Goal: Task Accomplishment & Management: Complete application form

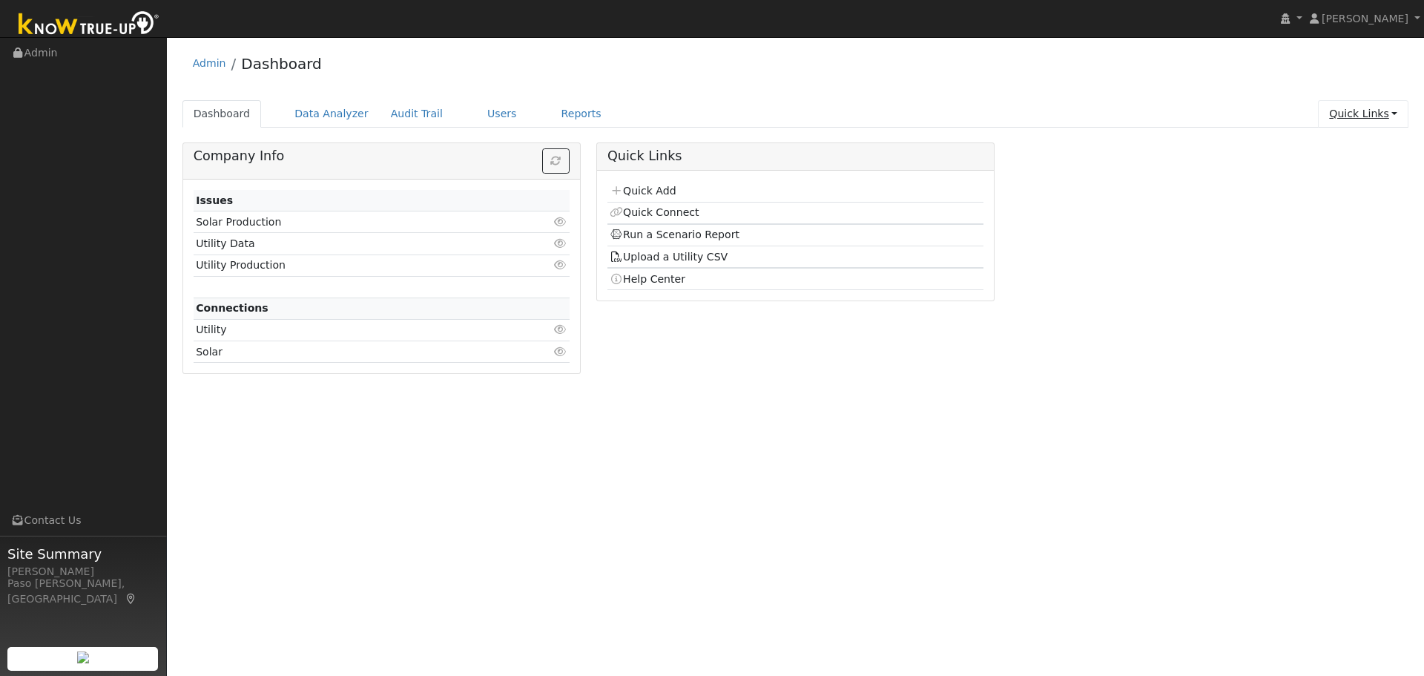
click at [1344, 116] on link "Quick Links" at bounding box center [1363, 113] width 90 height 27
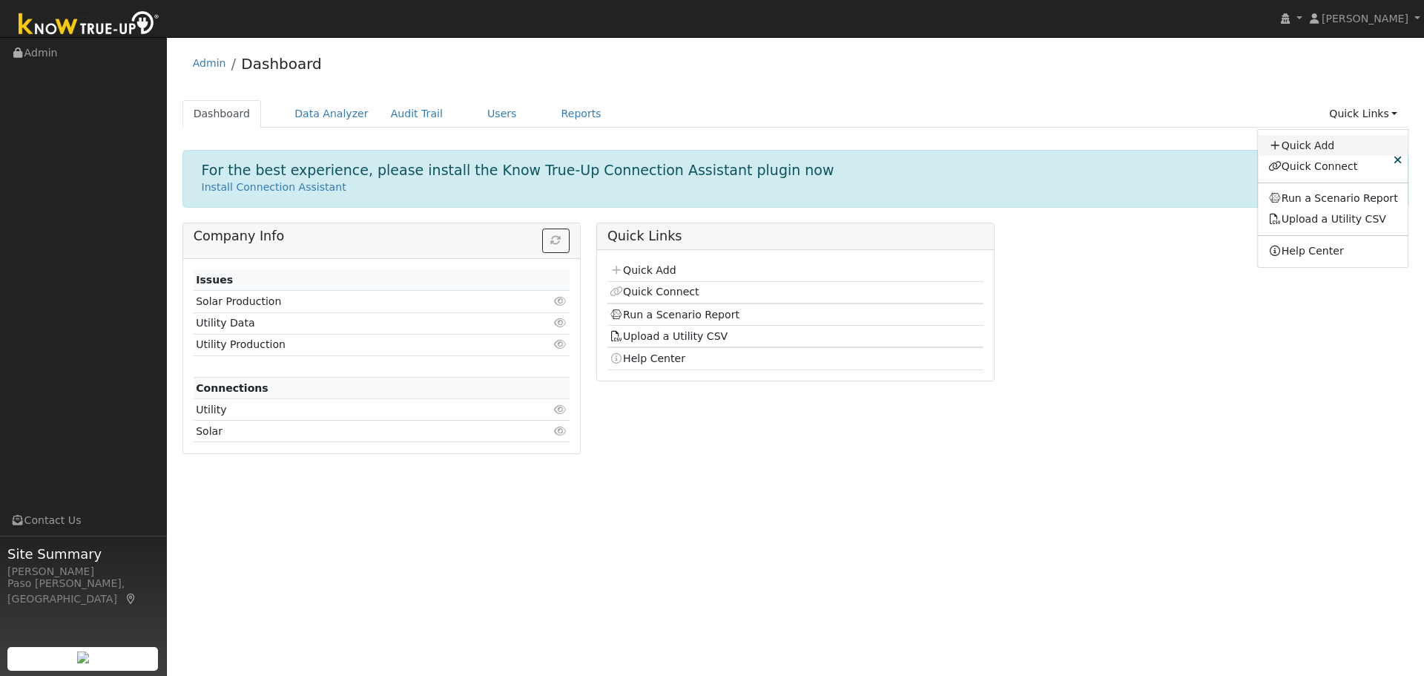
click at [1314, 148] on link "Quick Add" at bounding box center [1333, 145] width 151 height 21
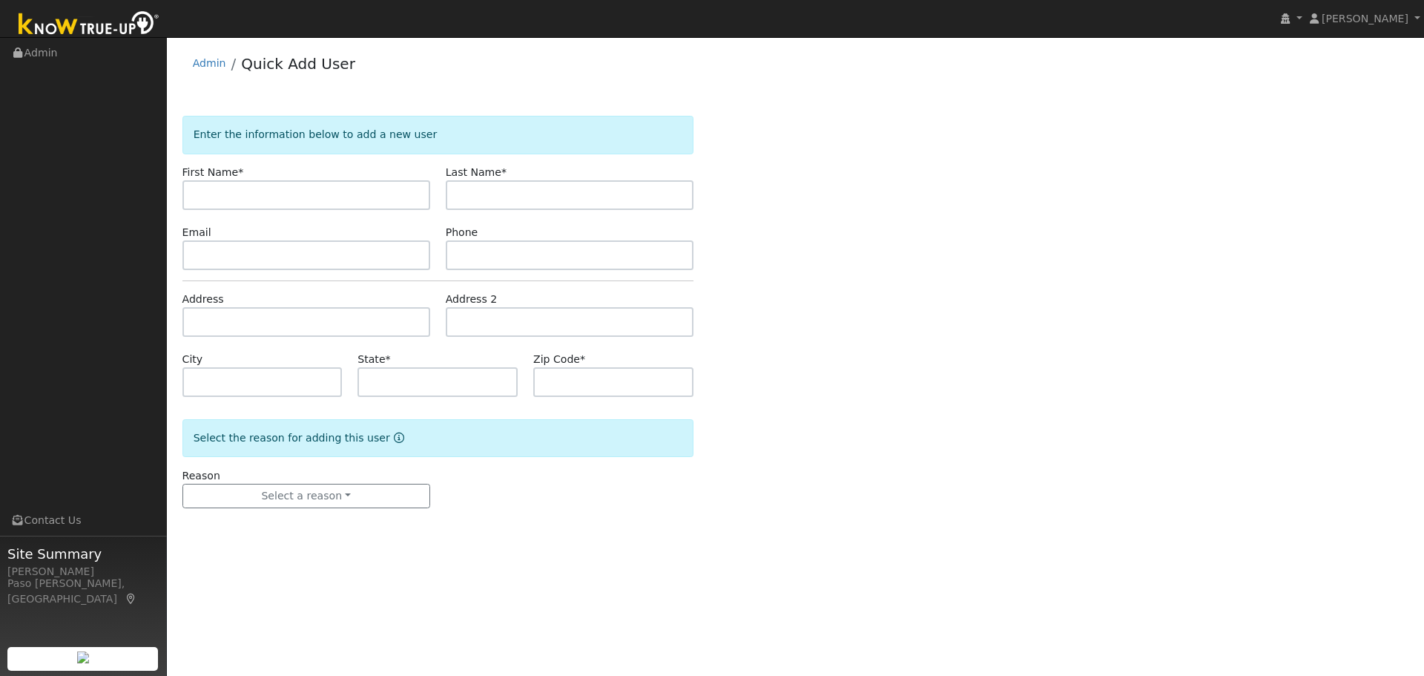
click at [239, 203] on input "text" at bounding box center [306, 195] width 248 height 30
type input "Dave"
click at [529, 200] on input "text" at bounding box center [570, 195] width 248 height 30
type input "Friesen"
click at [251, 310] on input "text" at bounding box center [306, 322] width 248 height 30
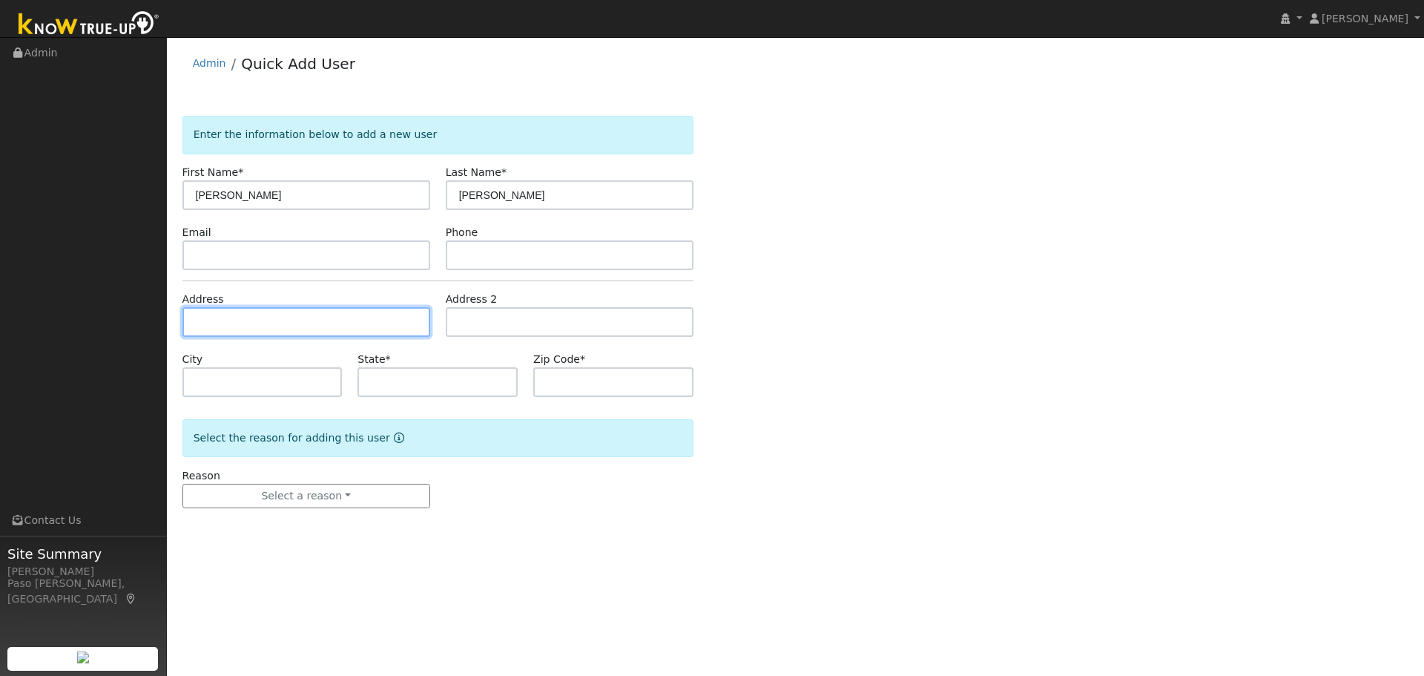
paste input "120 Oak Street, Arroyo Grande, California 93420"
type input "120 Oak Street"
type input "Arroyo Grande"
type input "CA"
type input "93420"
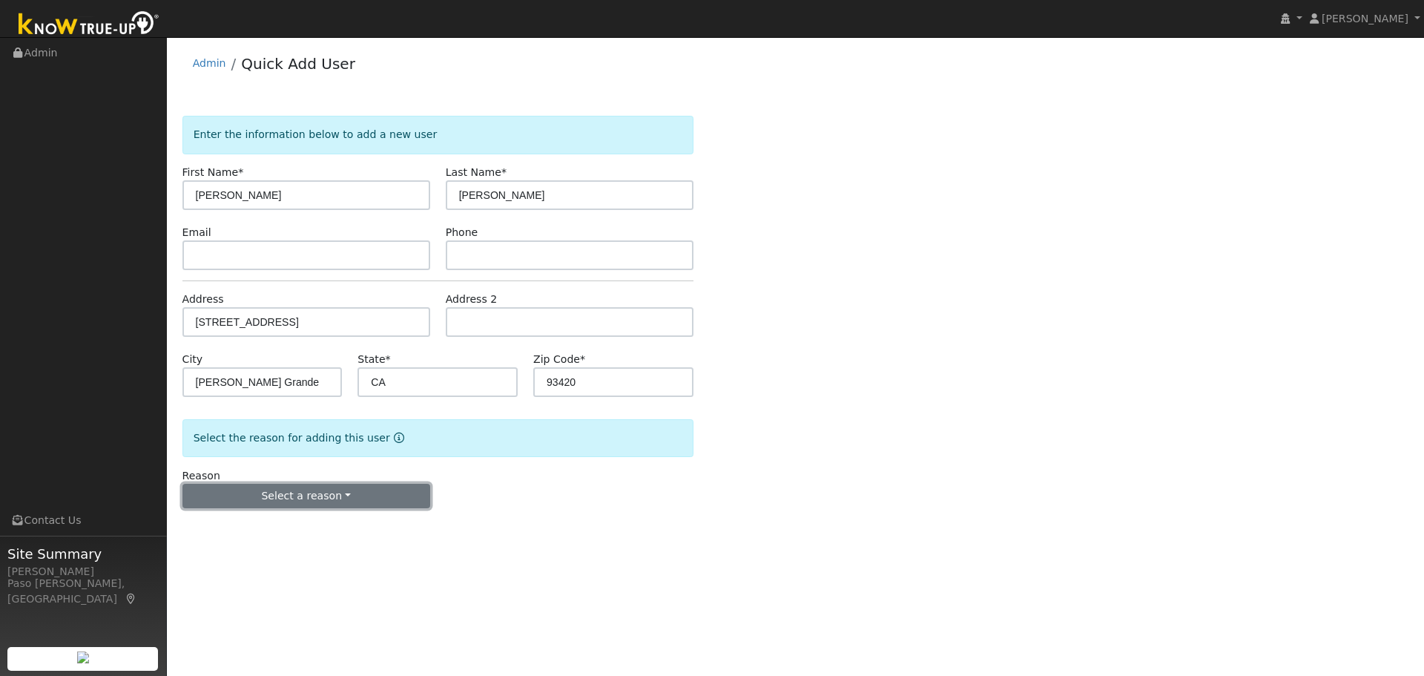
click at [394, 503] on button "Select a reason" at bounding box center [306, 496] width 248 height 25
click at [280, 550] on link "New customer adding solar" at bounding box center [265, 547] width 164 height 21
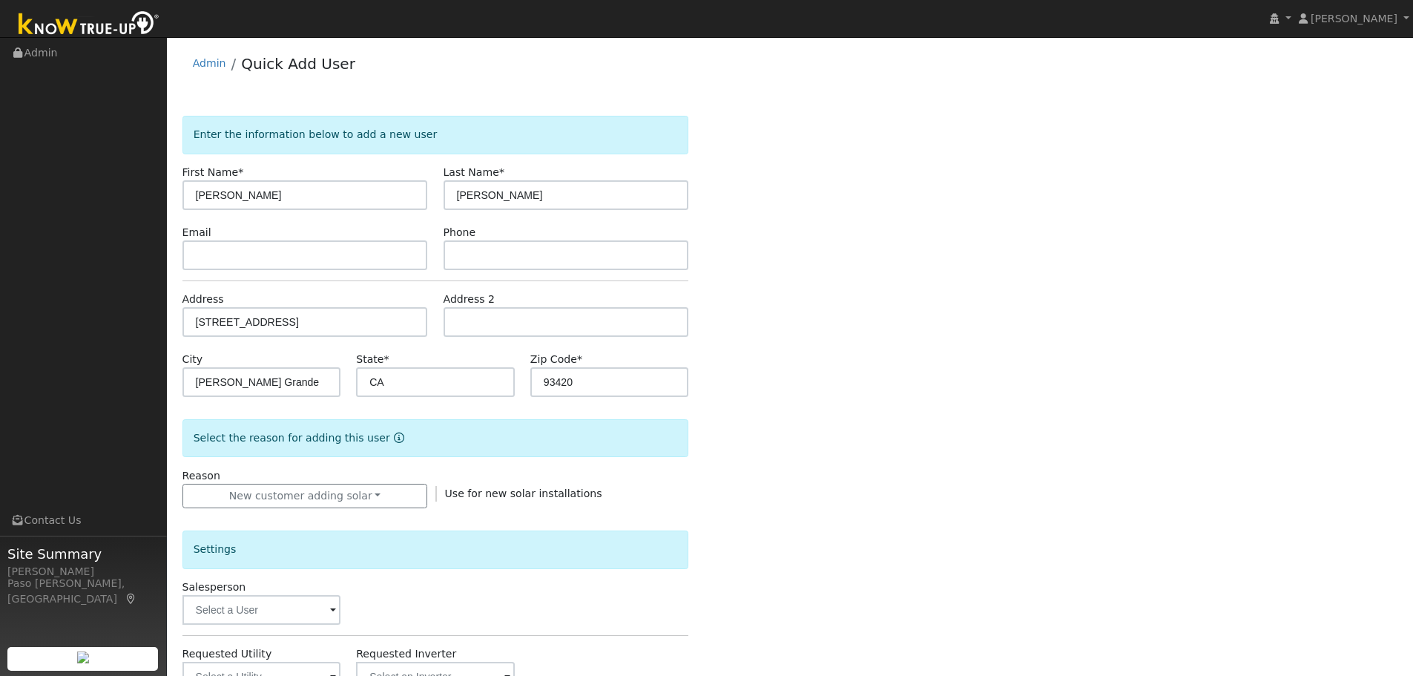
scroll to position [283, 0]
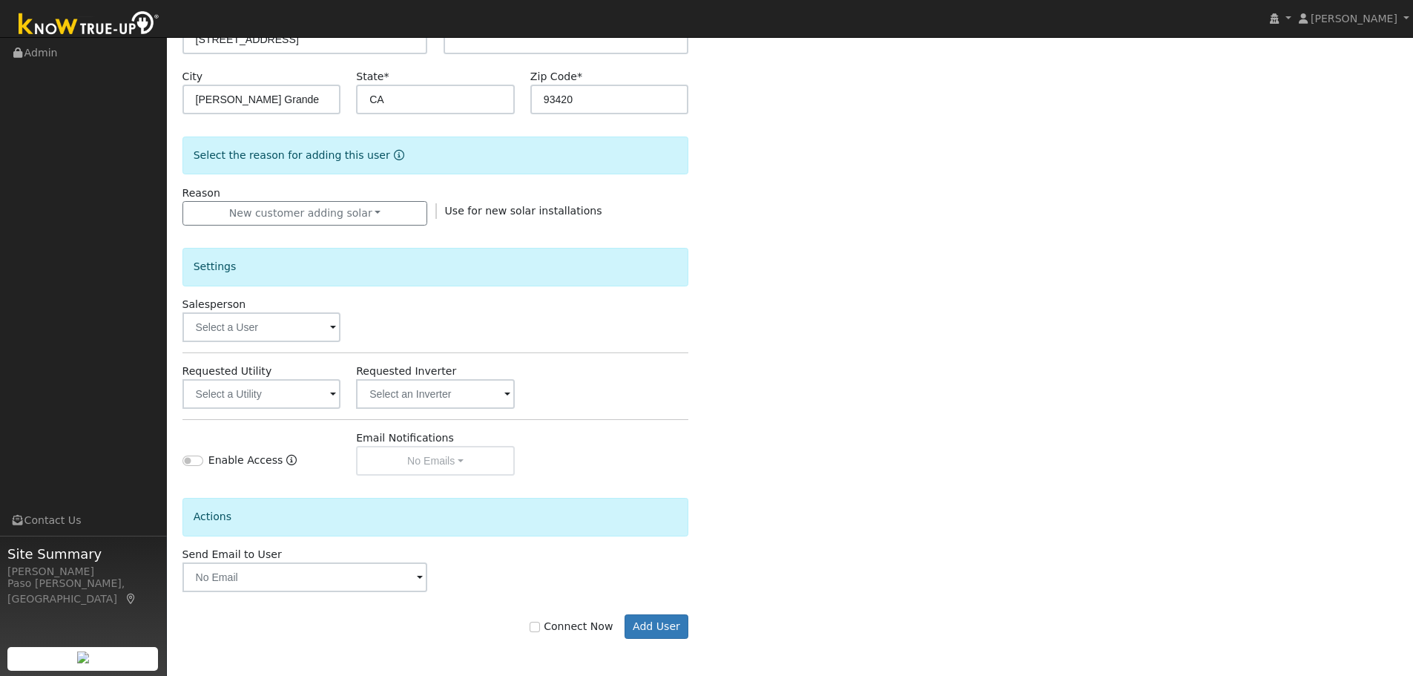
click at [331, 329] on span at bounding box center [333, 328] width 6 height 17
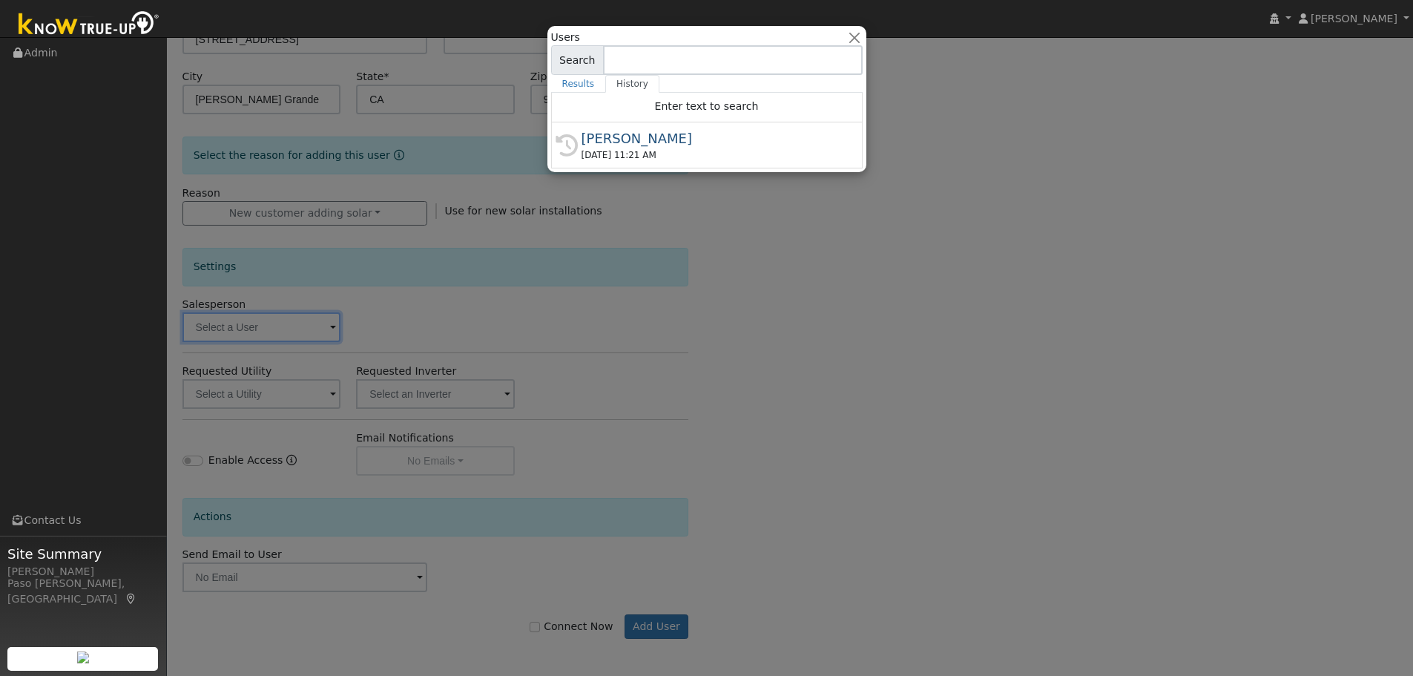
click at [646, 151] on div "08/11/2025 11:21 AM" at bounding box center [713, 154] width 264 height 13
type input "[PERSON_NAME]"
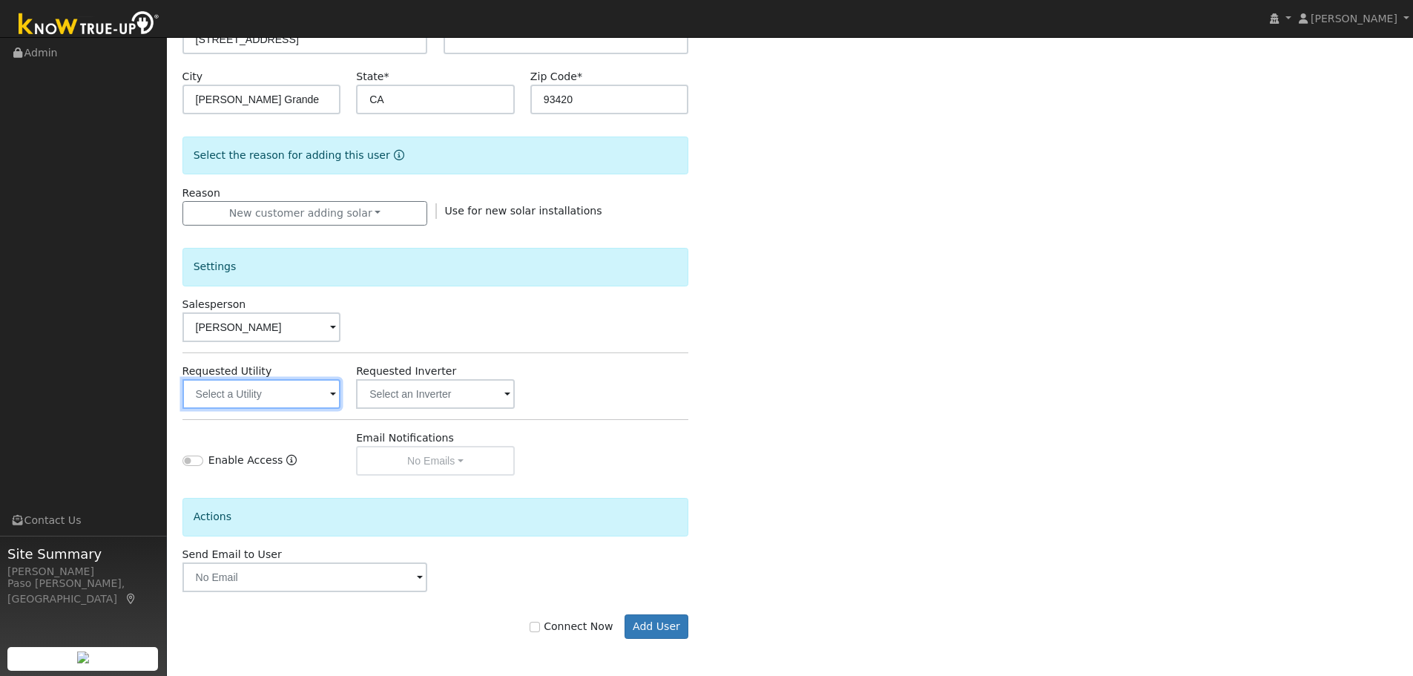
click at [320, 398] on input "text" at bounding box center [261, 394] width 159 height 30
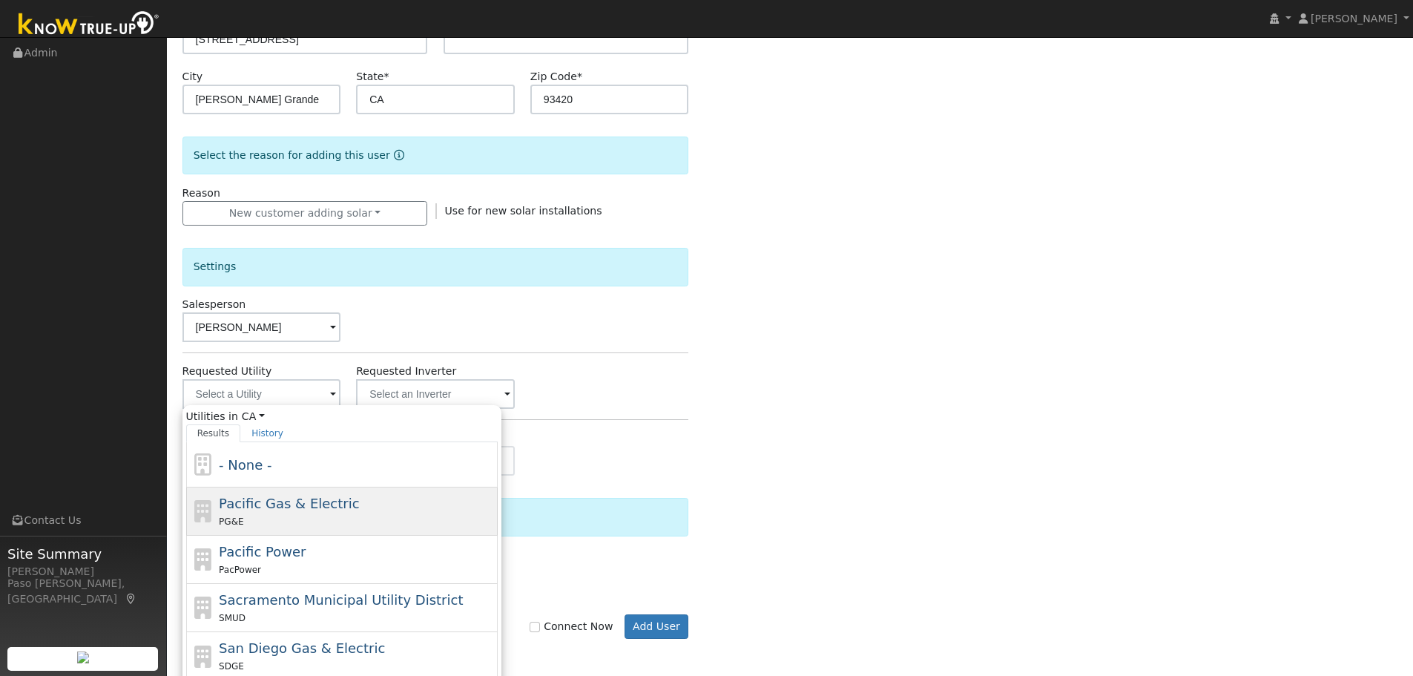
click at [297, 507] on span "Pacific Gas & Electric" at bounding box center [289, 503] width 140 height 16
type input "Pacific Gas & Electric"
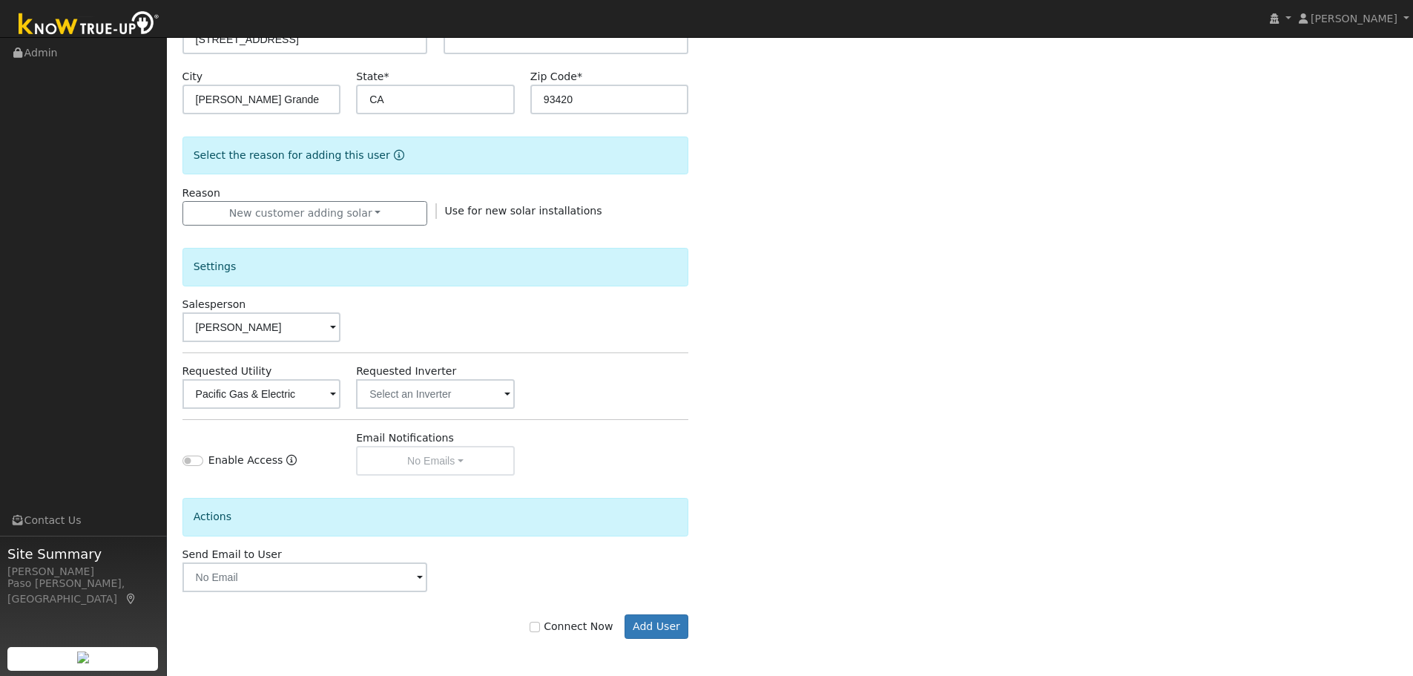
click at [540, 631] on div "Connect Now Add User" at bounding box center [435, 626] width 522 height 25
click at [554, 630] on label "Connect Now" at bounding box center [571, 627] width 83 height 16
click at [540, 630] on input "Connect Now" at bounding box center [535, 626] width 10 height 10
checkbox input "true"
click at [669, 625] on button "Add User" at bounding box center [656, 626] width 65 height 25
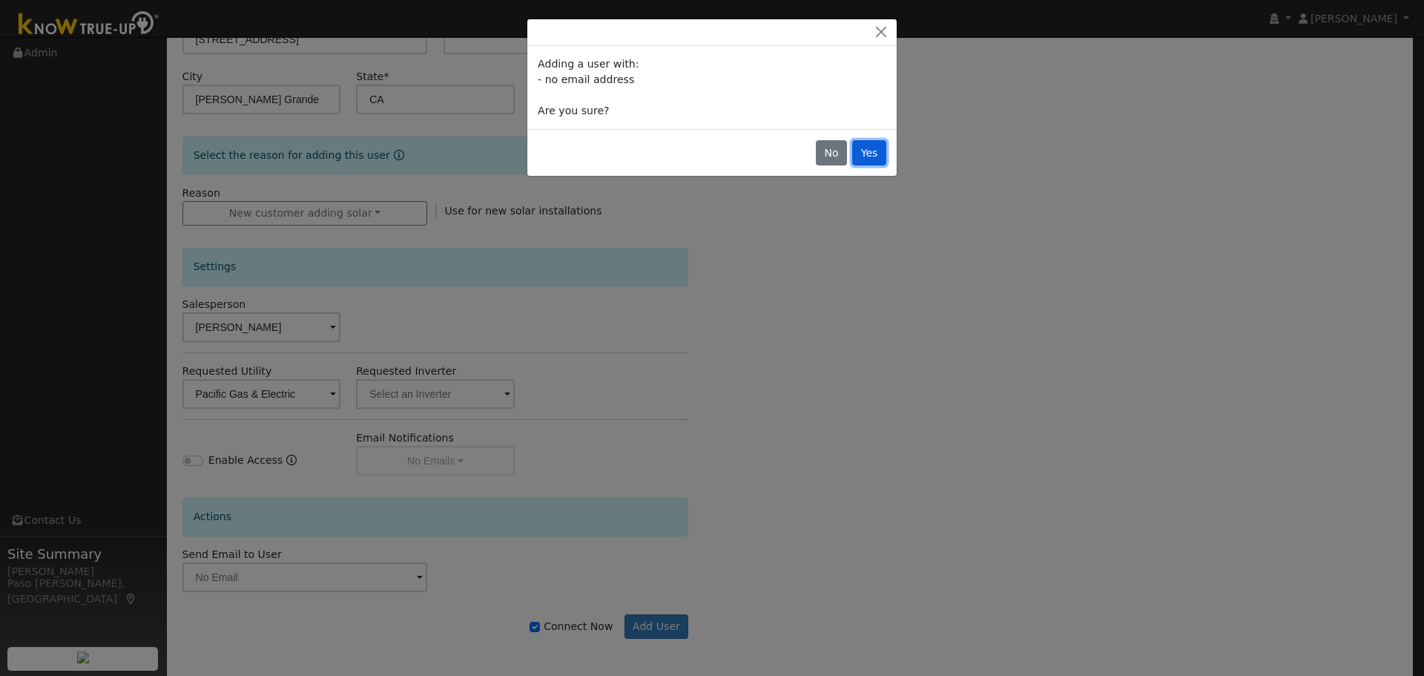
click at [862, 148] on button "Yes" at bounding box center [869, 152] width 34 height 25
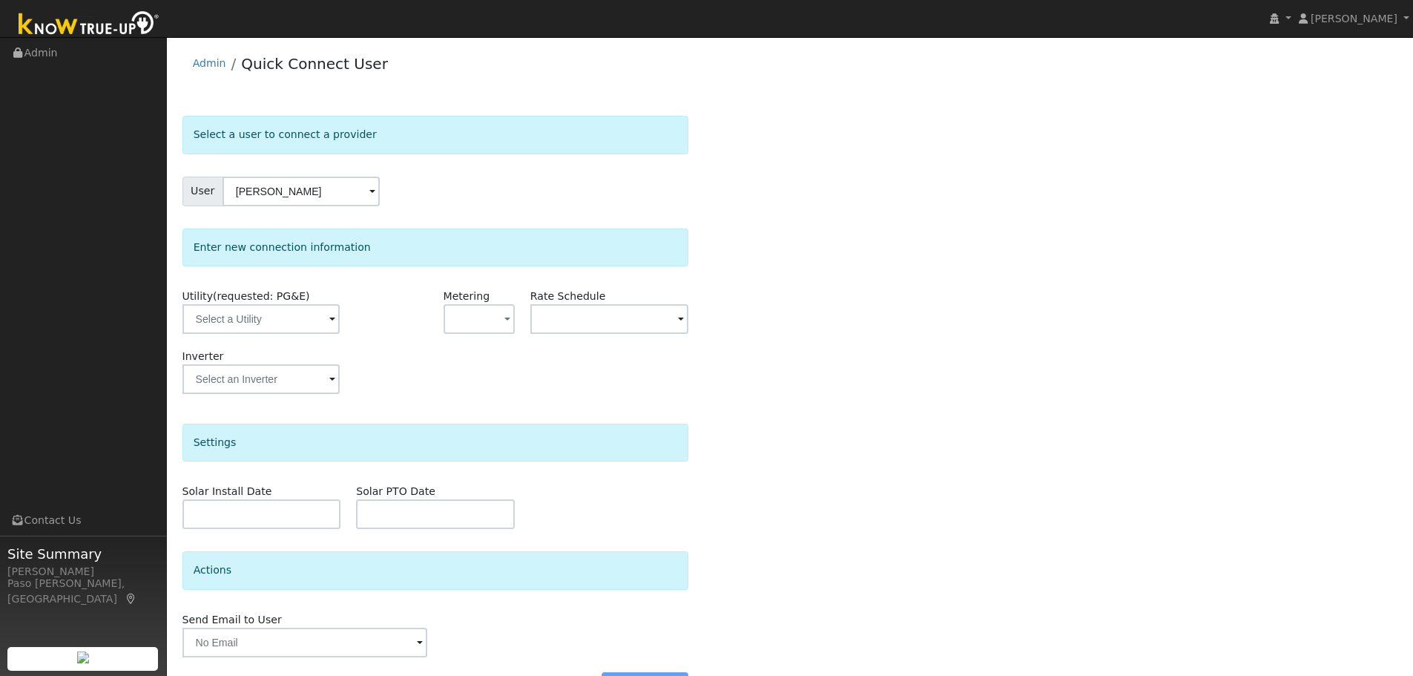
click at [331, 319] on span at bounding box center [332, 319] width 6 height 17
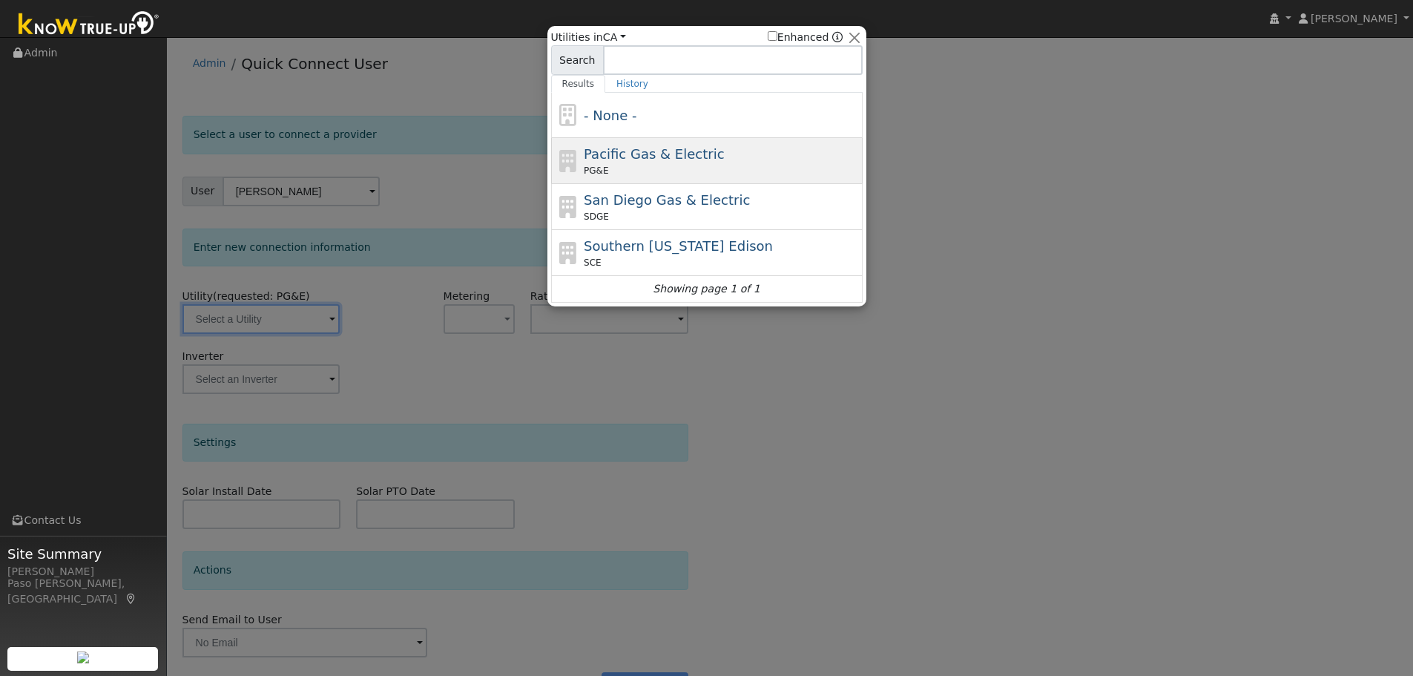
click at [607, 153] on span "Pacific Gas & Electric" at bounding box center [654, 154] width 140 height 16
type input "PG&E"
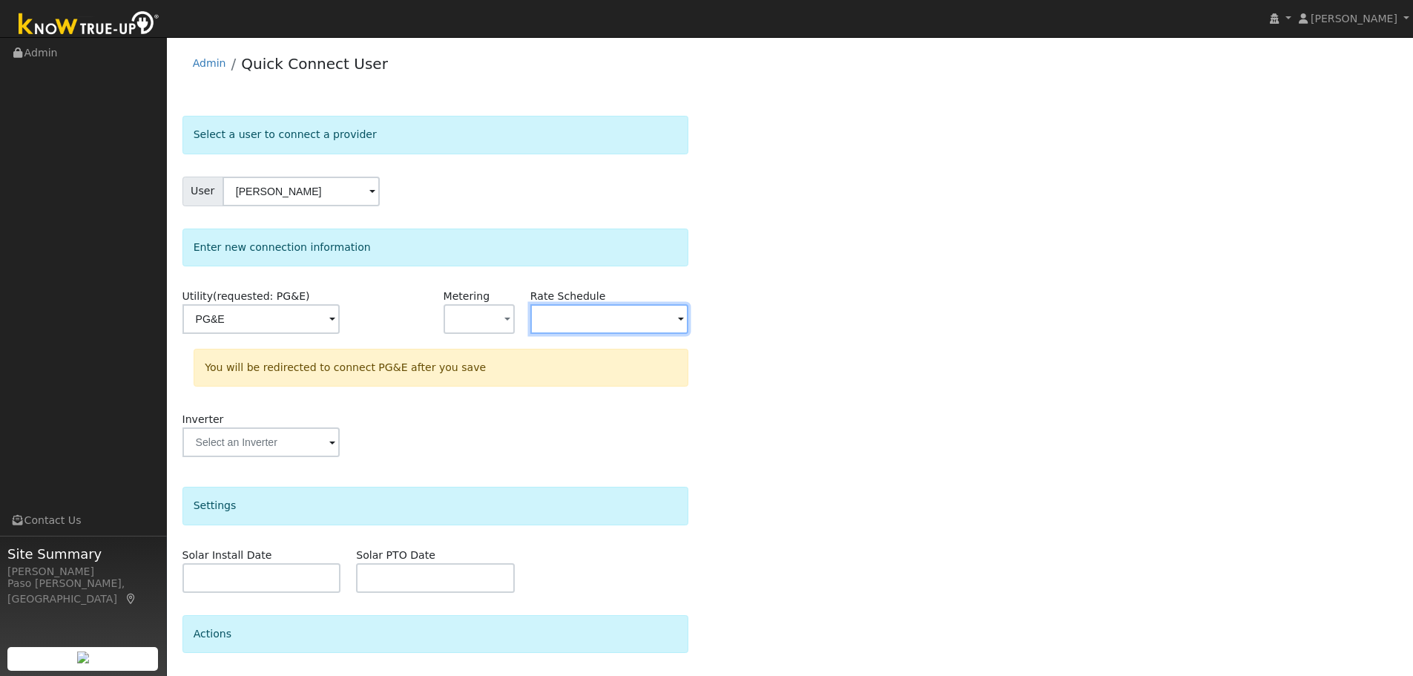
click at [340, 311] on input "text" at bounding box center [260, 319] width 157 height 30
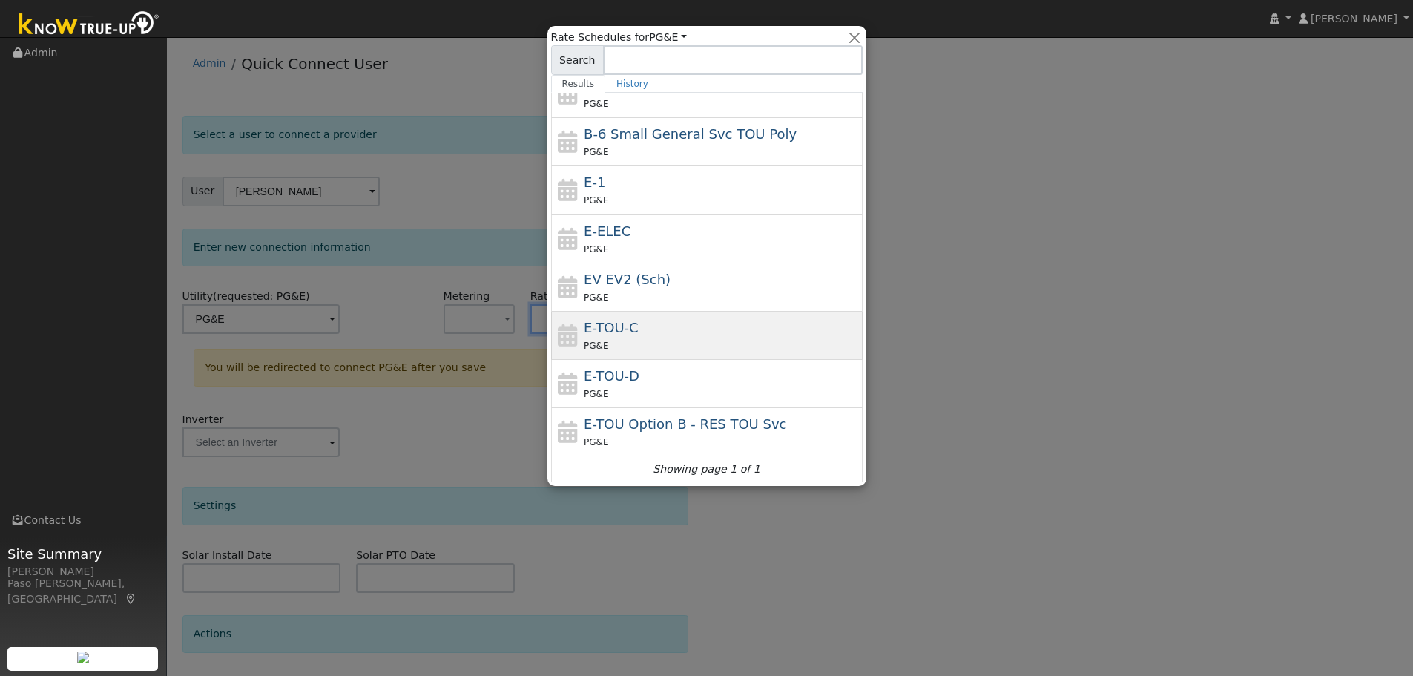
scroll to position [117, 0]
click at [652, 324] on div "E-TOU-C PG&E" at bounding box center [721, 335] width 275 height 36
type input "E-TOU-C"
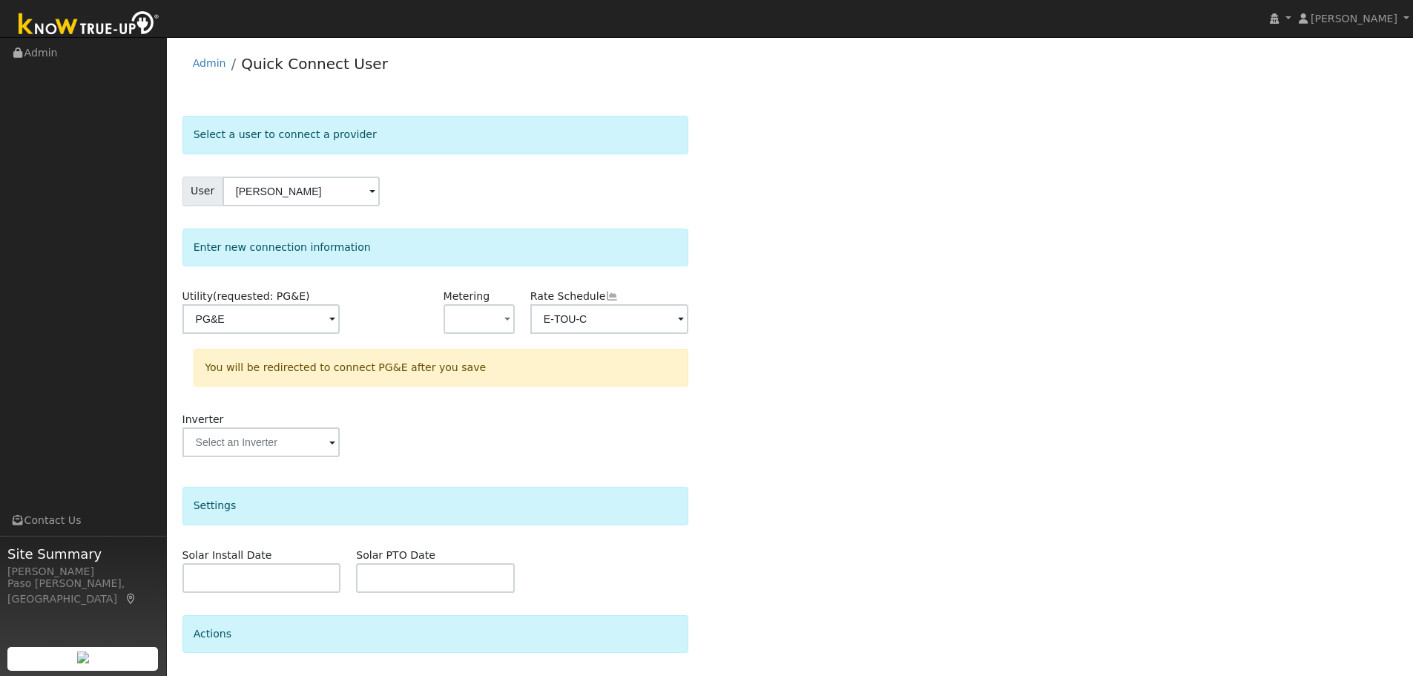
click at [888, 381] on div "Select a user to connect a provider User Dave Friesen Account Default Account D…" at bounding box center [789, 445] width 1215 height 659
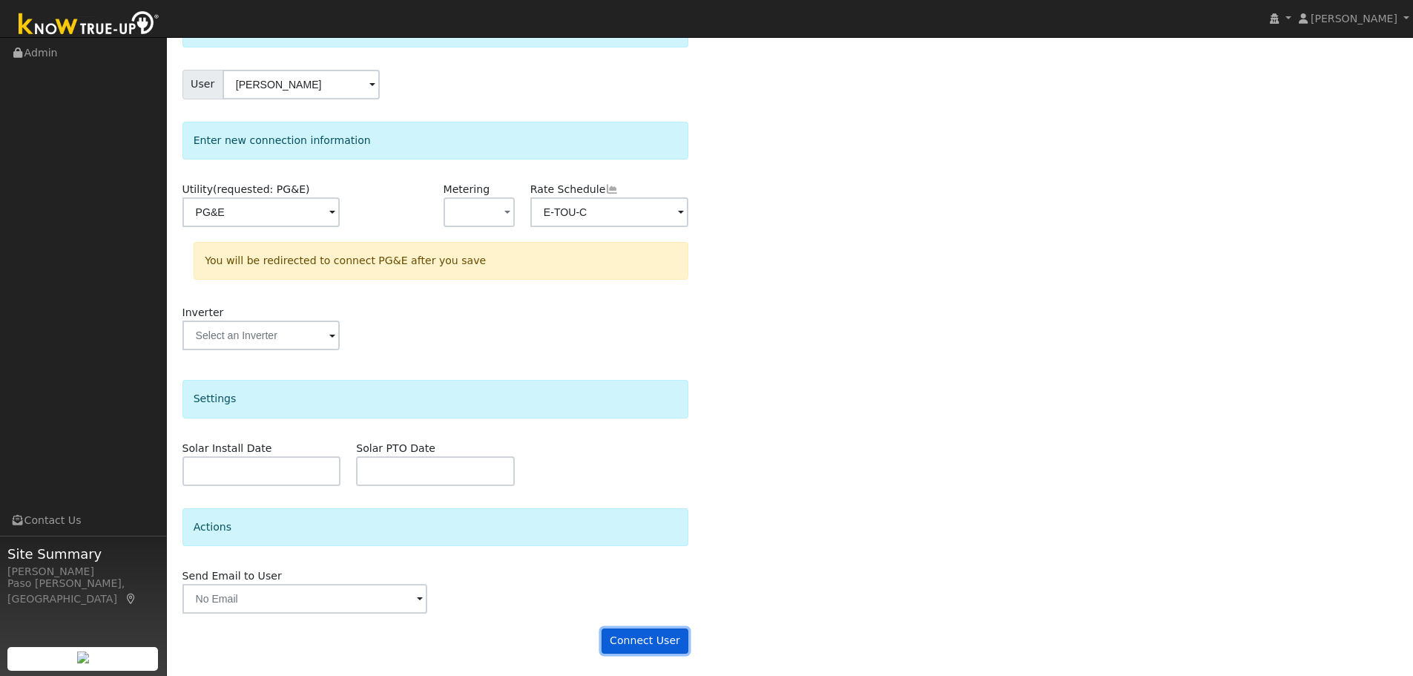
click at [641, 629] on button "Connect User" at bounding box center [645, 640] width 88 height 25
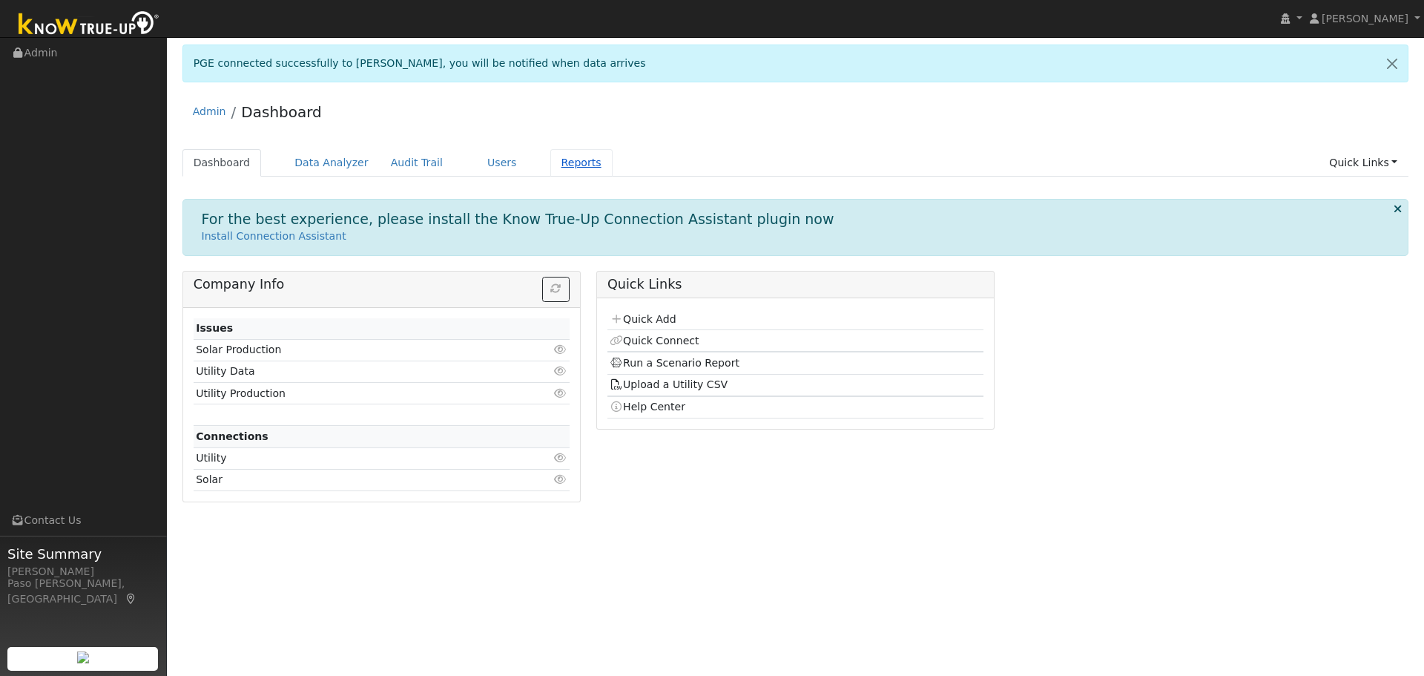
click at [550, 159] on link "Reports" at bounding box center [581, 162] width 62 height 27
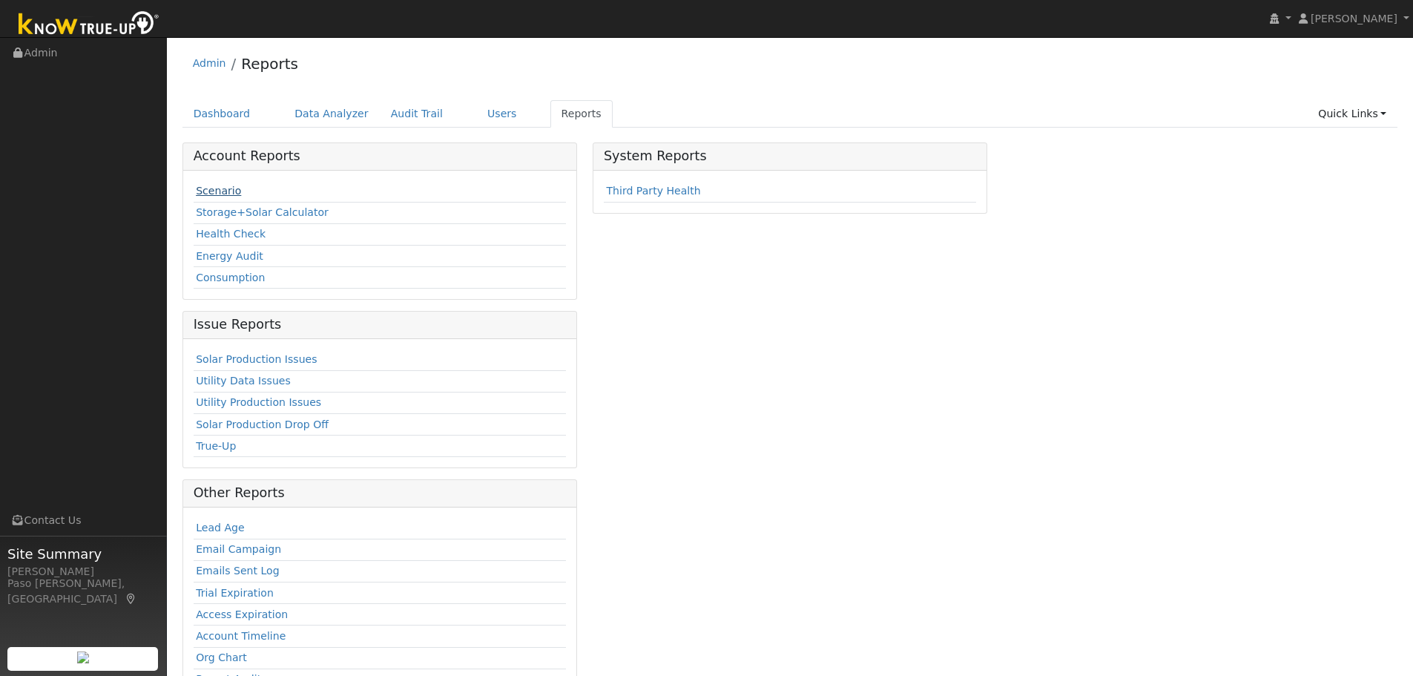
click at [208, 185] on link "Scenario" at bounding box center [218, 191] width 45 height 12
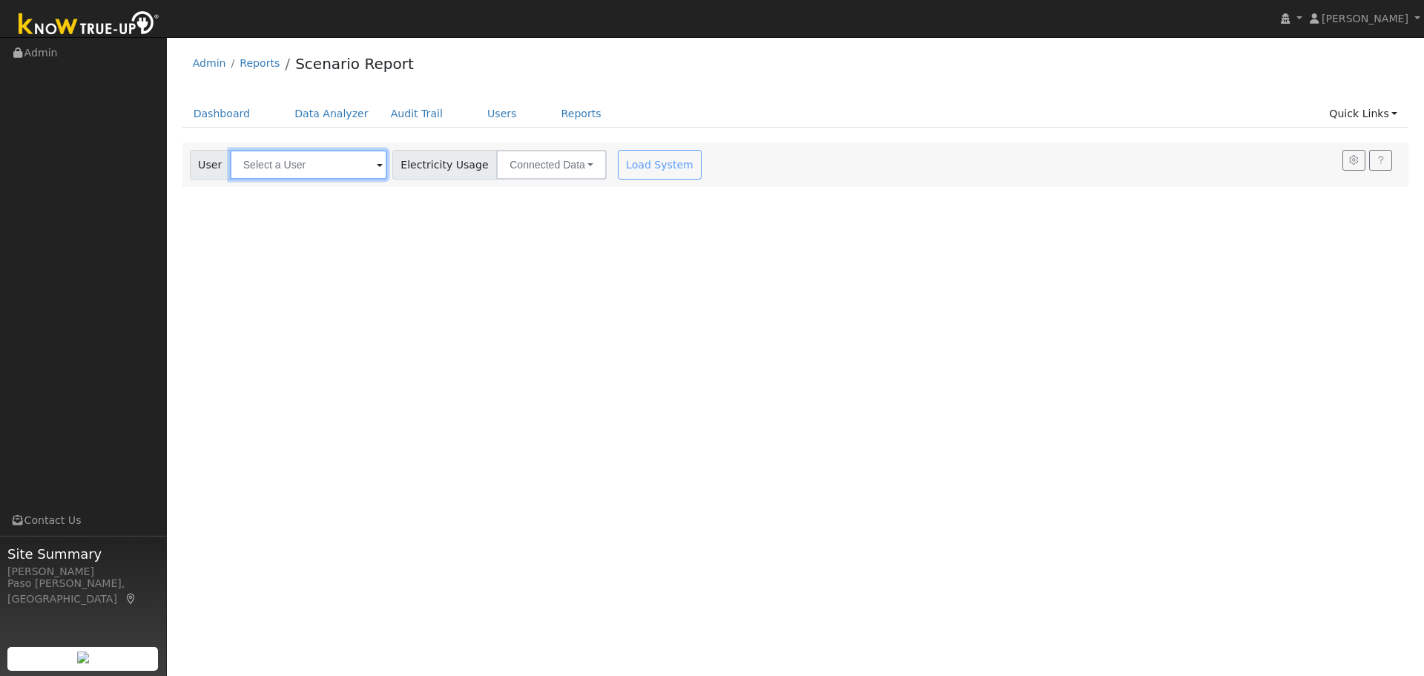
click at [312, 159] on input "text" at bounding box center [308, 165] width 157 height 30
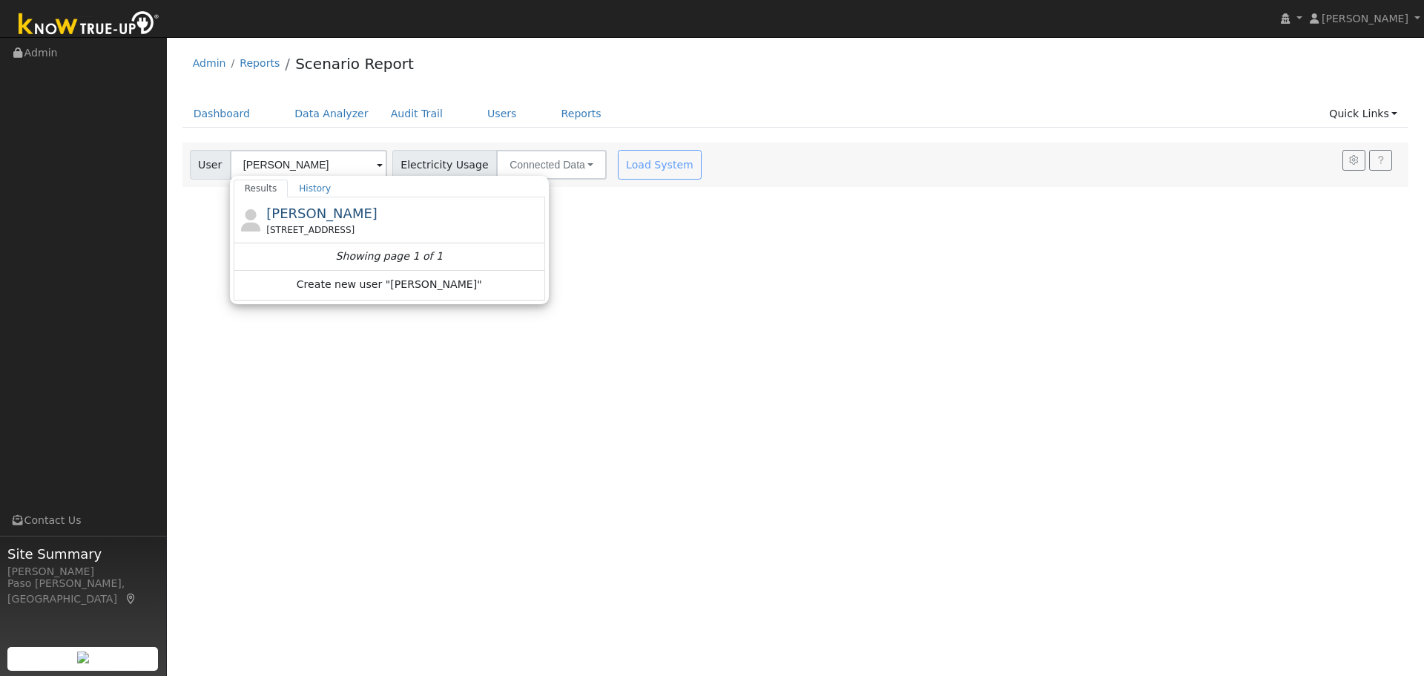
click at [312, 225] on div "[STREET_ADDRESS]" at bounding box center [403, 229] width 275 height 13
type input "[PERSON_NAME]"
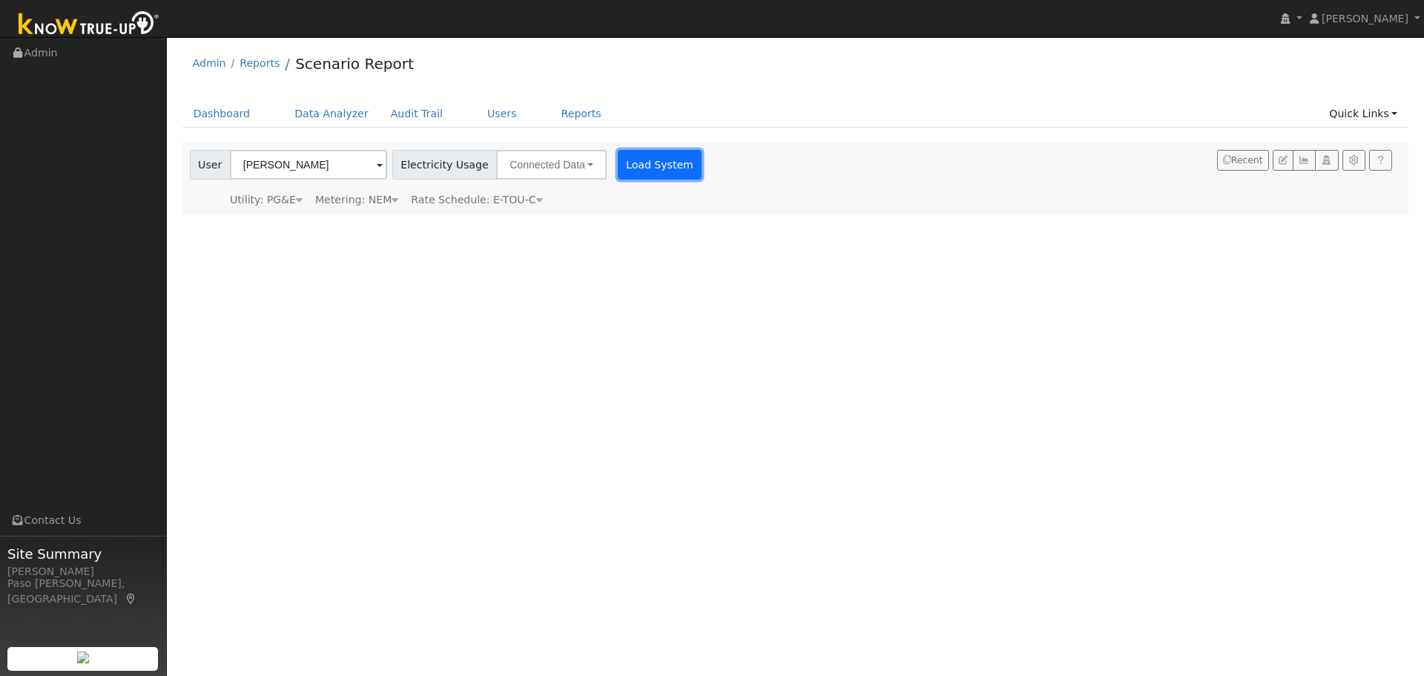
click at [638, 156] on button "Load System" at bounding box center [660, 165] width 85 height 30
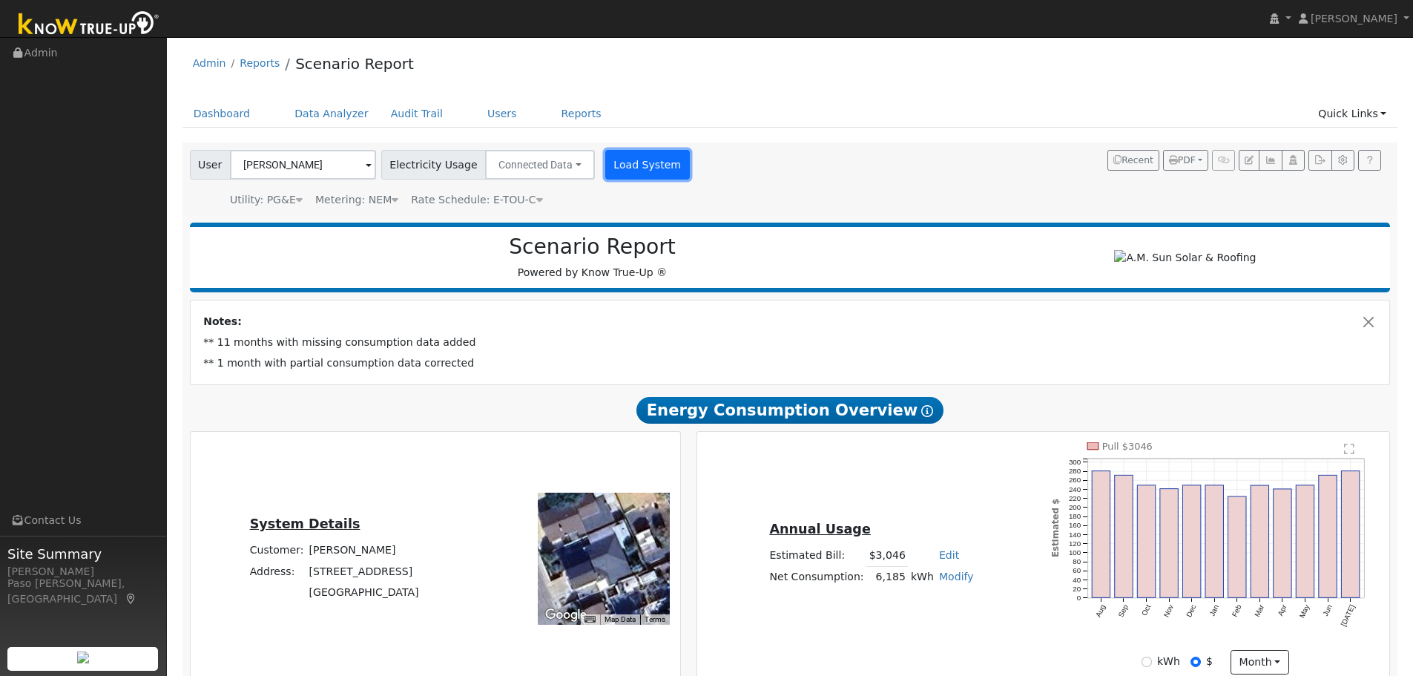
click at [631, 160] on button "Load System" at bounding box center [647, 165] width 85 height 30
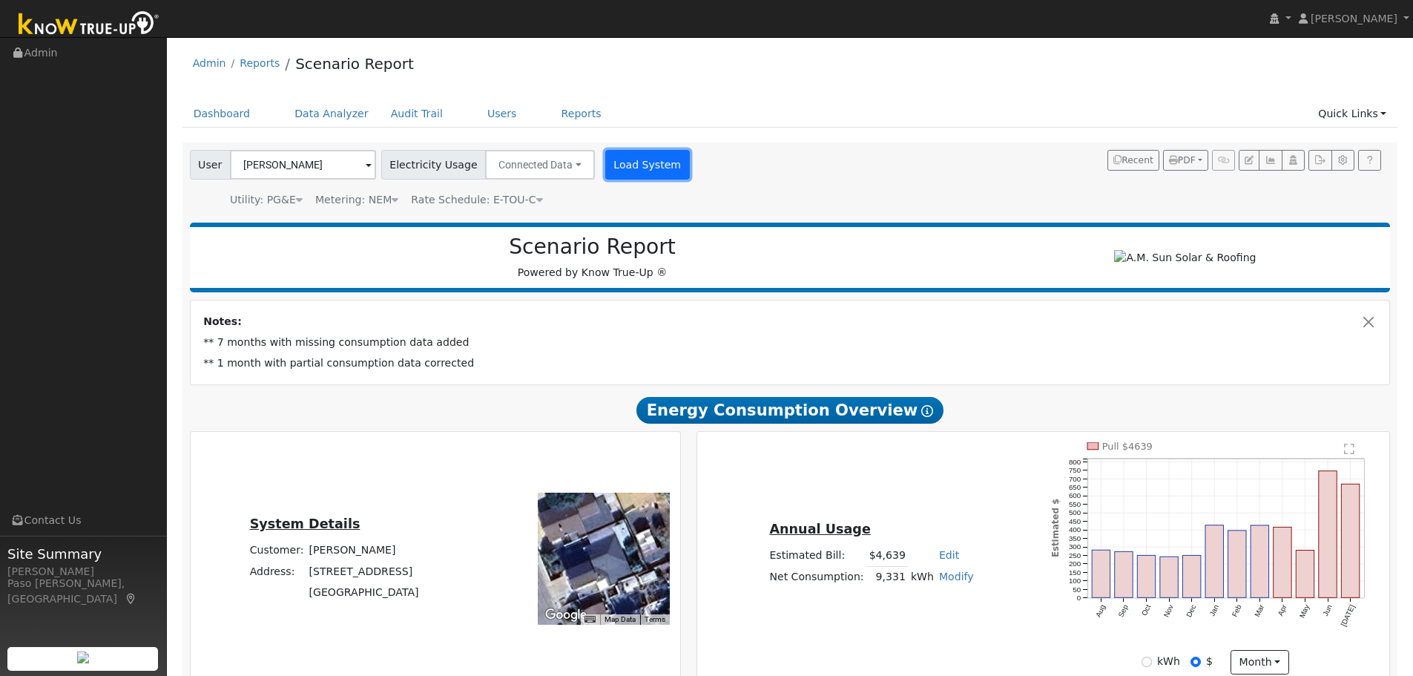
click at [643, 177] on button "Load System" at bounding box center [647, 165] width 85 height 30
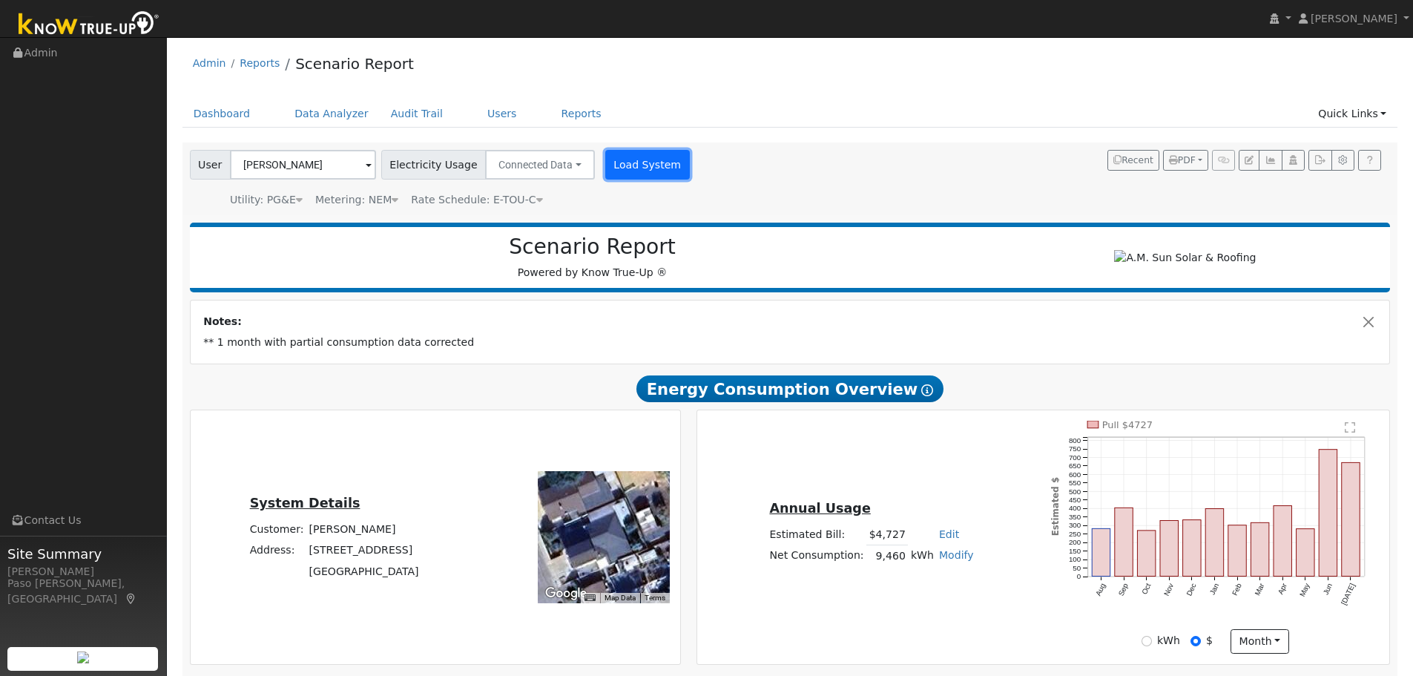
click at [632, 163] on button "Load System" at bounding box center [647, 165] width 85 height 30
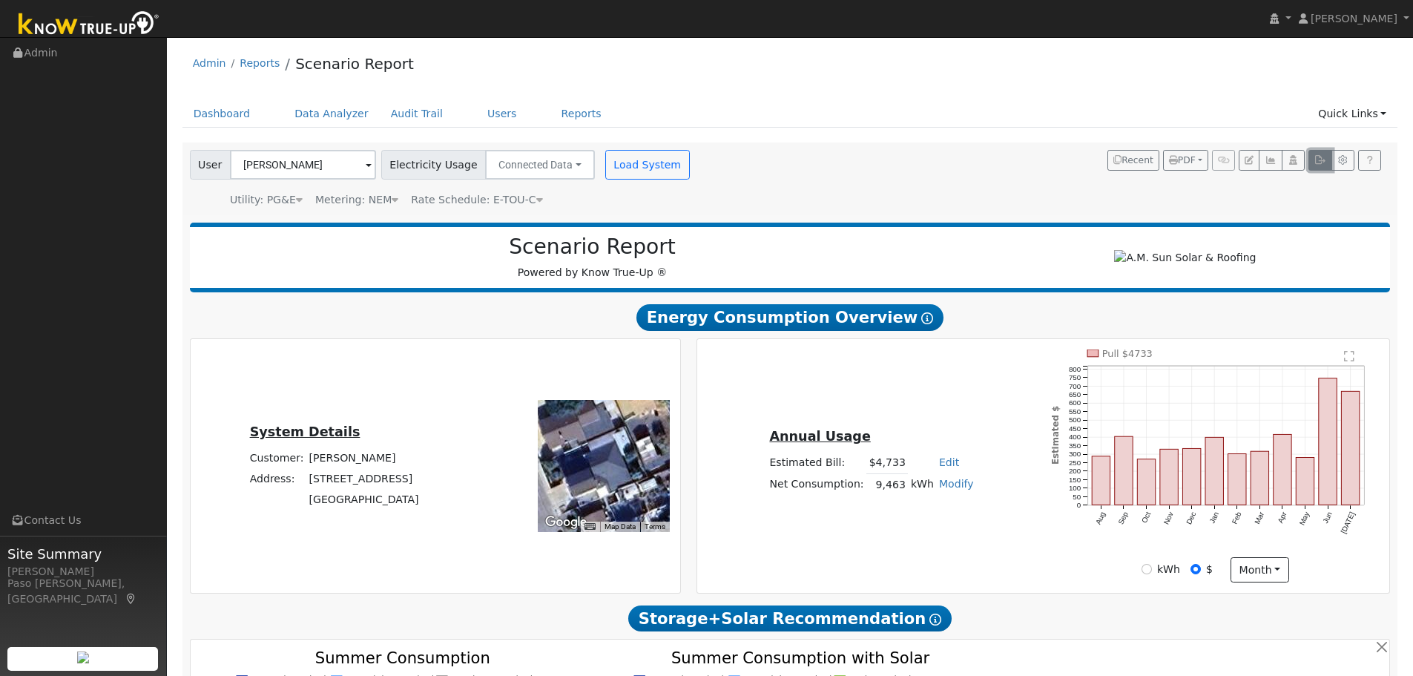
click at [1319, 159] on icon "button" at bounding box center [1319, 160] width 11 height 9
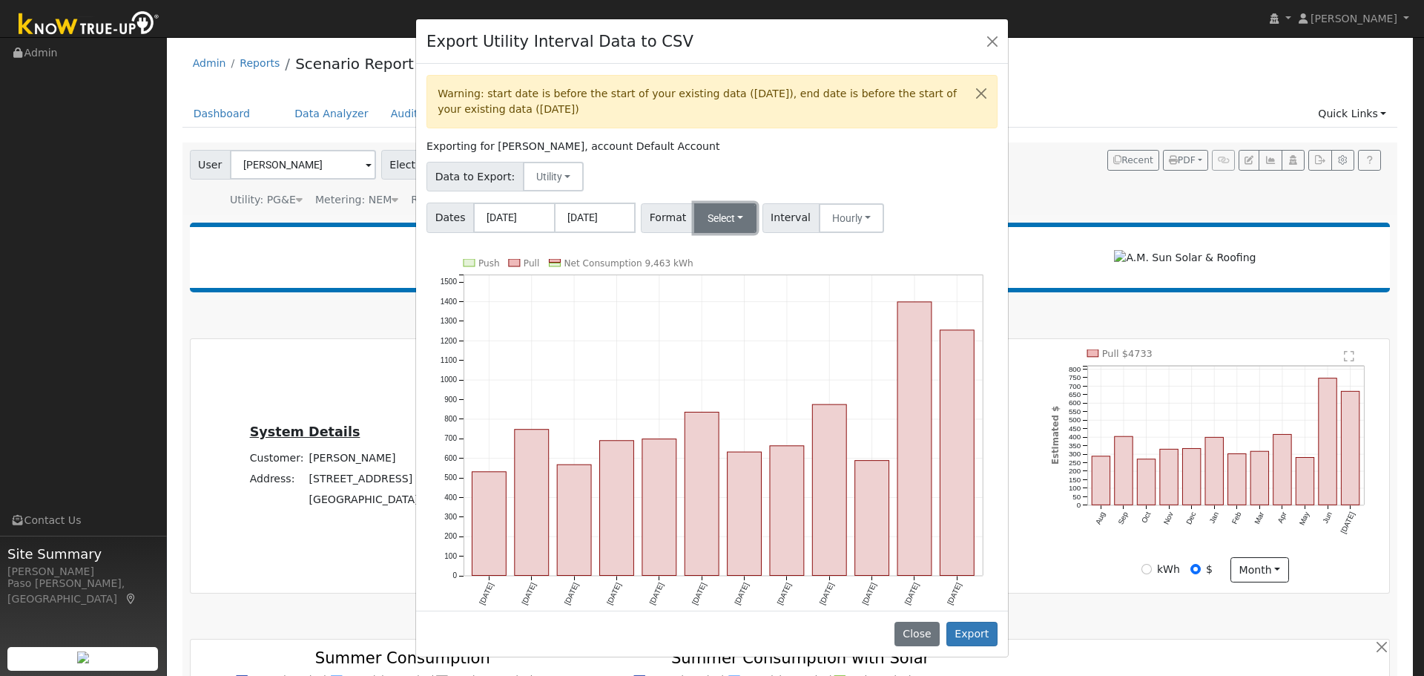
click at [711, 218] on button "Select" at bounding box center [725, 218] width 63 height 30
click at [724, 410] on link "Solargraf" at bounding box center [743, 408] width 106 height 21
click at [958, 634] on button "Export" at bounding box center [971, 633] width 51 height 25
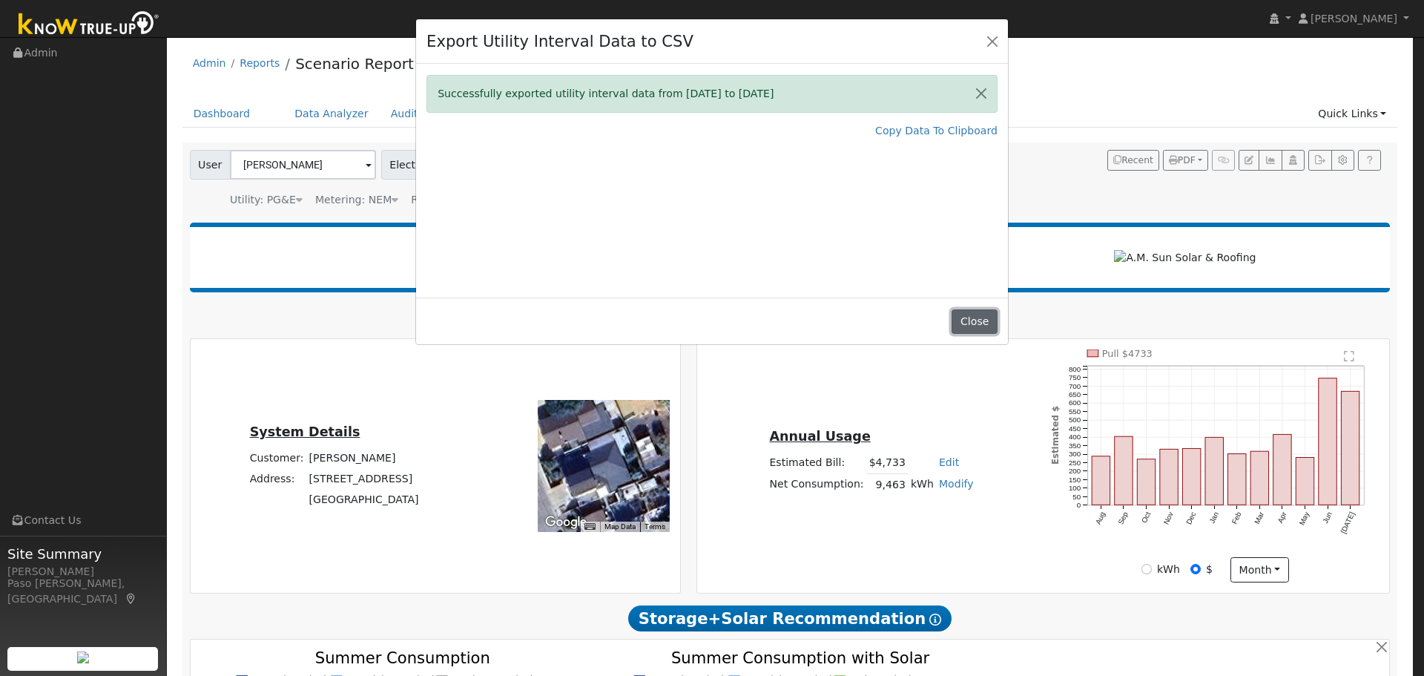
click at [974, 323] on button "Close" at bounding box center [973, 321] width 45 height 25
